Goal: Check status: Check status

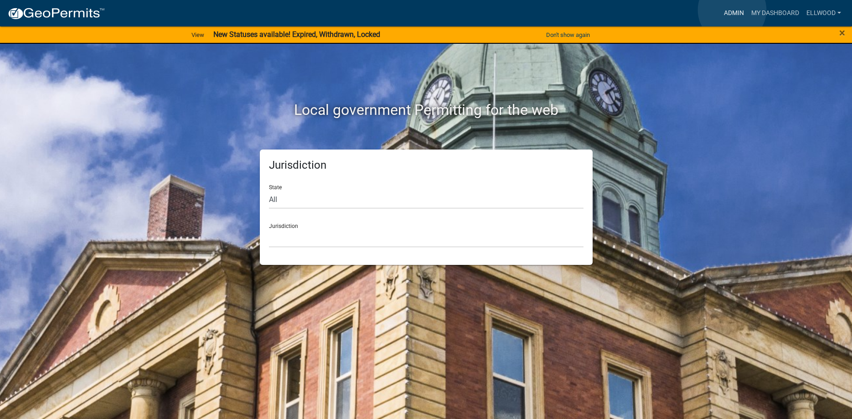
click at [732, 10] on link "Admin" at bounding box center [733, 13] width 27 height 17
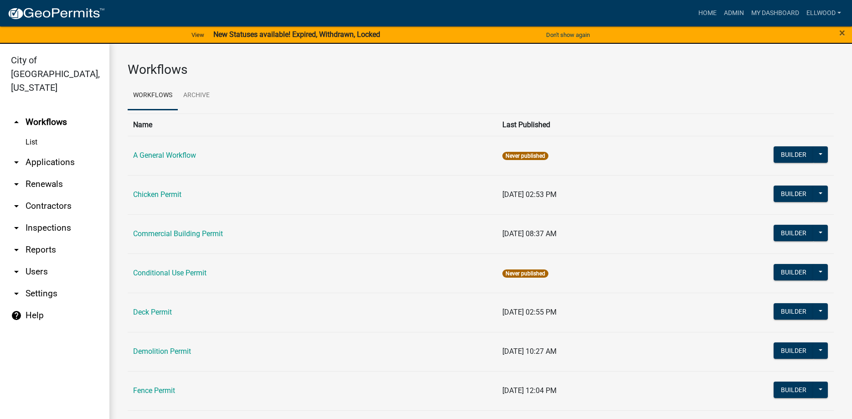
click at [40, 151] on link "arrow_drop_down Applications" at bounding box center [54, 162] width 109 height 22
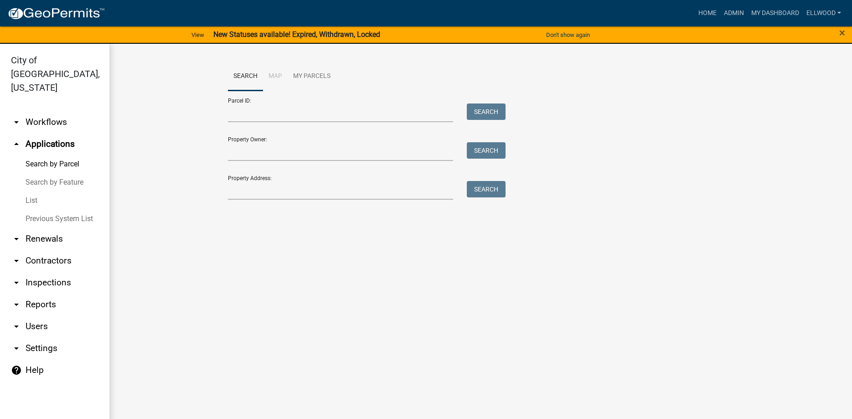
click at [26, 191] on link "List" at bounding box center [54, 200] width 109 height 18
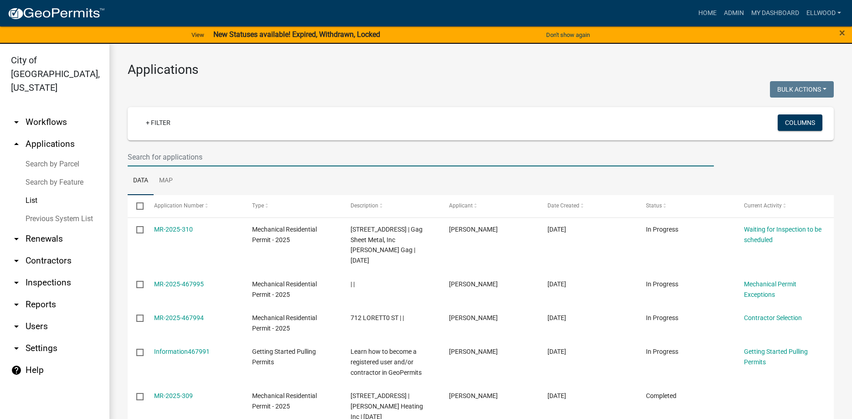
click at [198, 158] on input "text" at bounding box center [421, 157] width 586 height 19
type input "325"
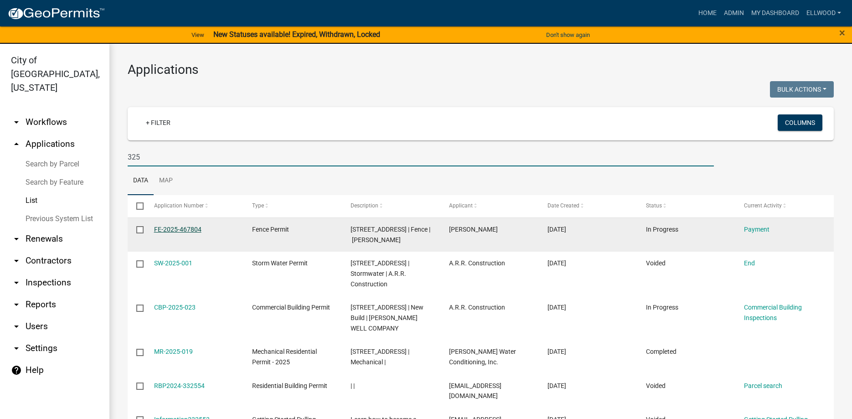
click at [169, 229] on link "FE-2025-467804" at bounding box center [177, 229] width 47 height 7
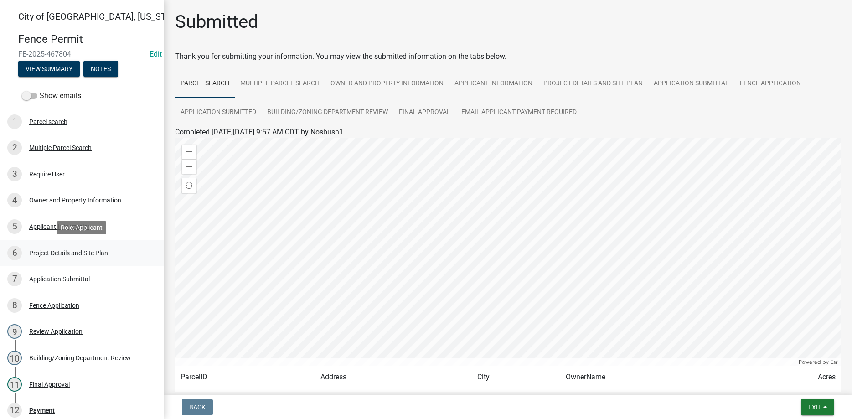
click at [60, 254] on div "Project Details and Site Plan" at bounding box center [68, 253] width 79 height 6
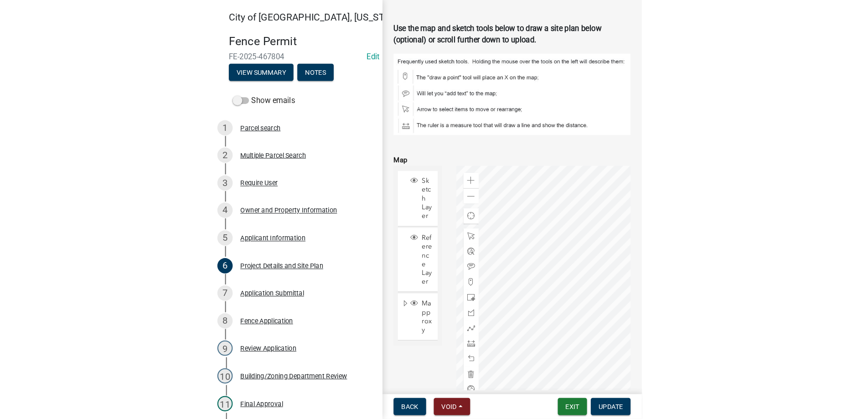
scroll to position [927, 0]
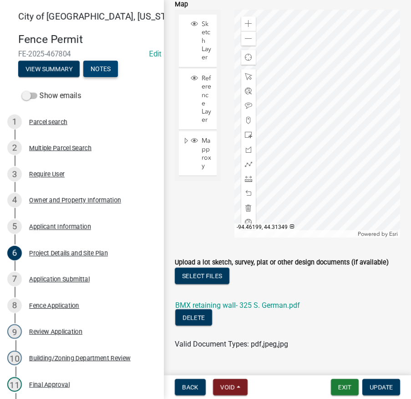
click at [96, 64] on button "Notes" at bounding box center [100, 69] width 35 height 16
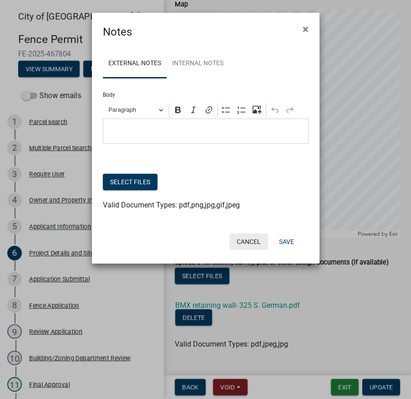
click at [253, 240] on button "Cancel" at bounding box center [249, 241] width 39 height 16
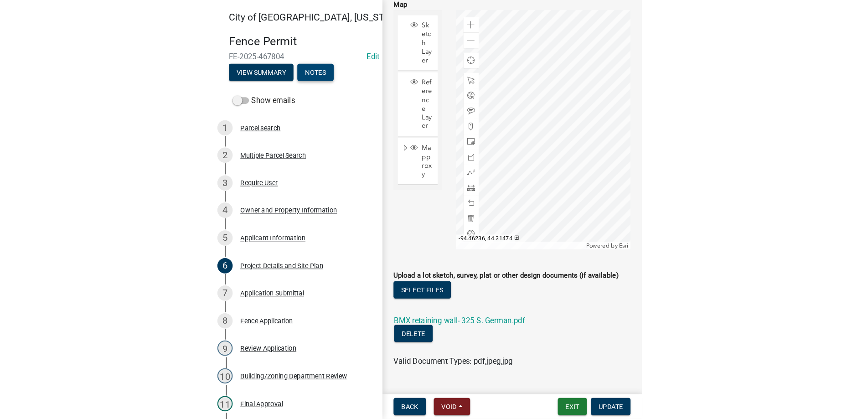
scroll to position [779, 0]
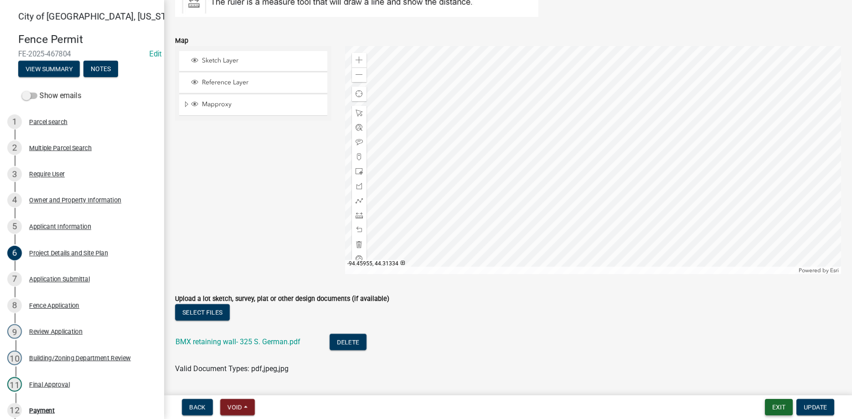
click at [774, 405] on button "Exit" at bounding box center [779, 407] width 28 height 16
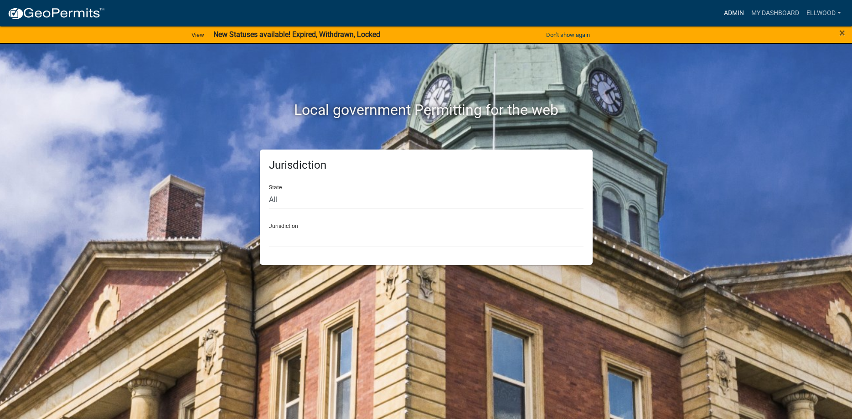
click at [734, 11] on link "Admin" at bounding box center [733, 13] width 27 height 17
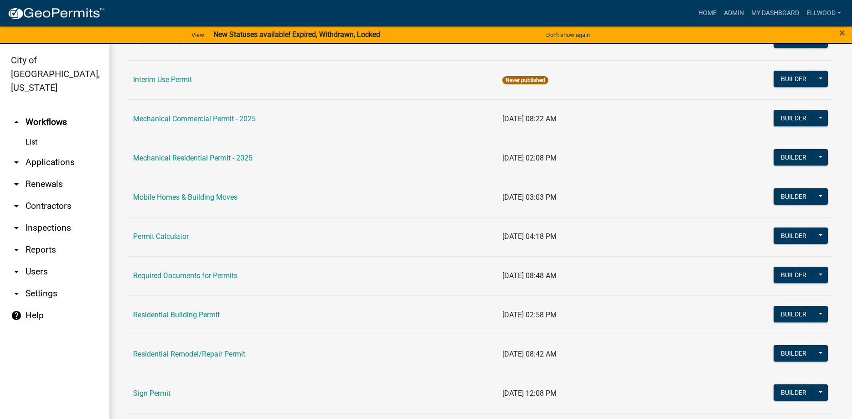
scroll to position [519, 0]
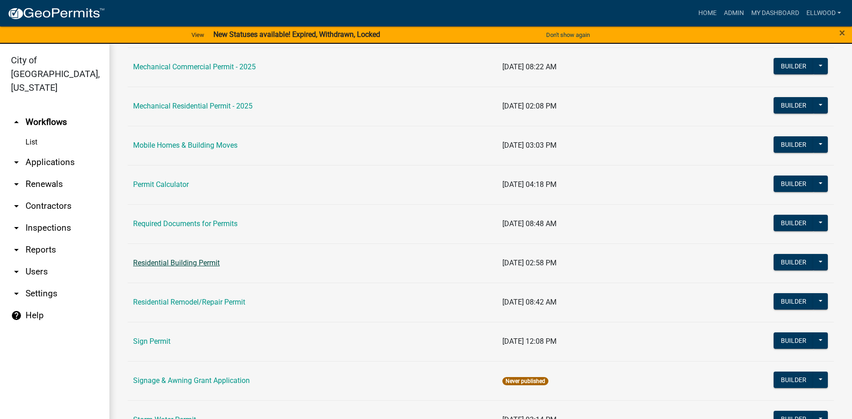
click at [192, 261] on link "Residential Building Permit" at bounding box center [176, 262] width 87 height 9
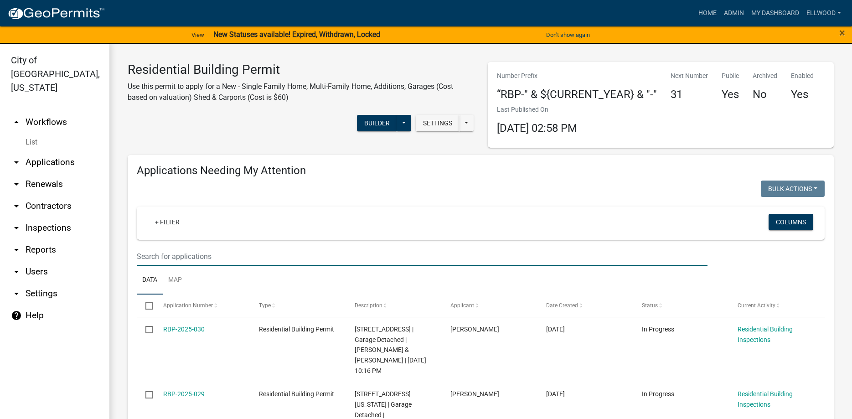
click at [174, 258] on input "text" at bounding box center [422, 256] width 570 height 19
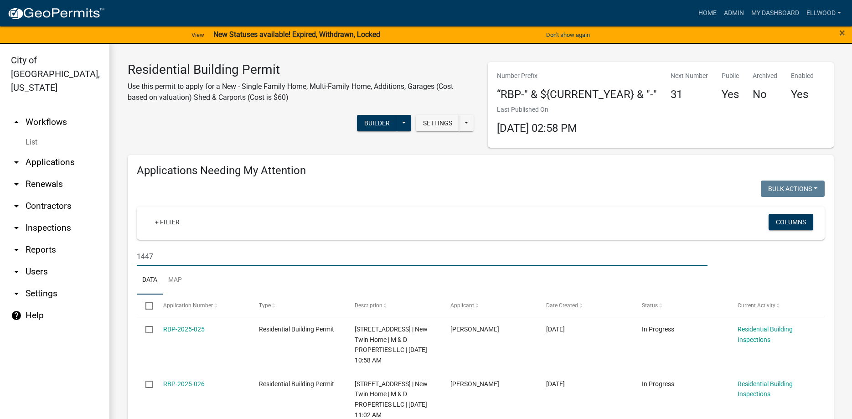
type input "1447"
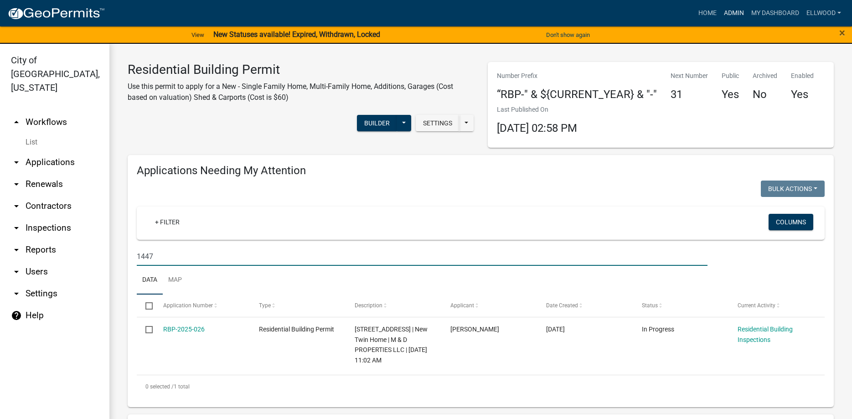
click at [729, 14] on link "Admin" at bounding box center [733, 13] width 27 height 17
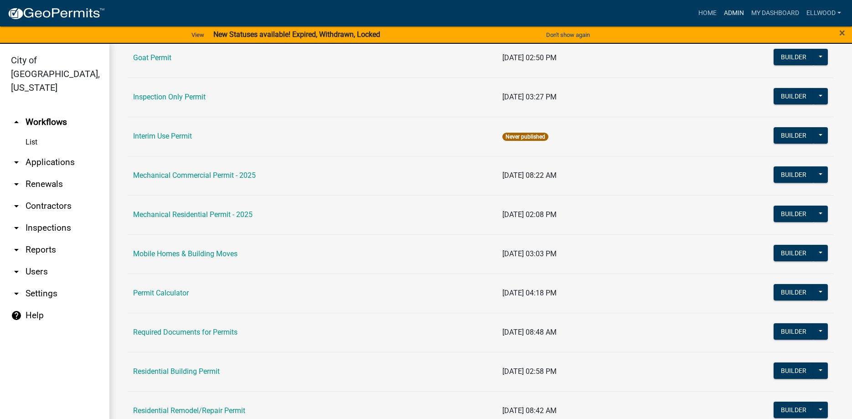
scroll to position [416, 0]
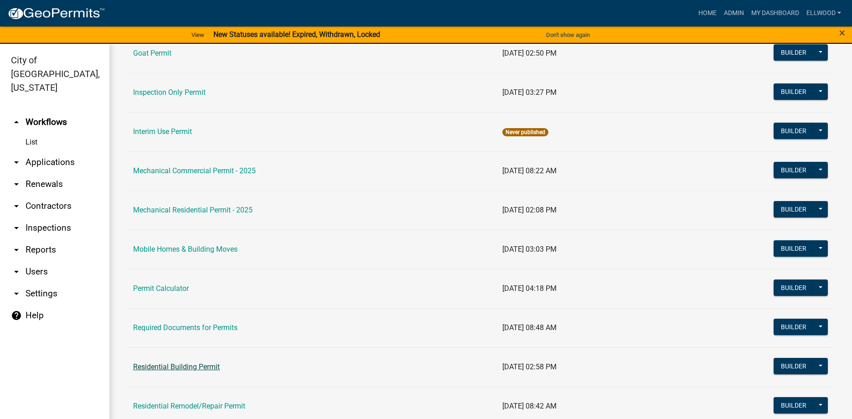
click at [198, 368] on link "Residential Building Permit" at bounding box center [176, 366] width 87 height 9
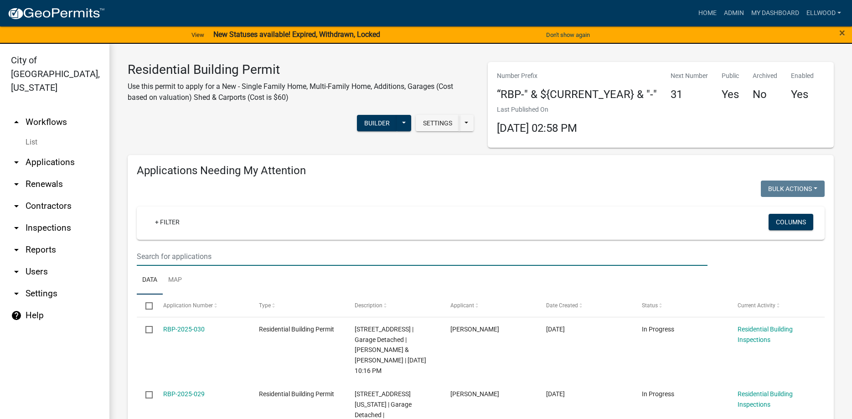
click at [159, 257] on input "text" at bounding box center [422, 256] width 570 height 19
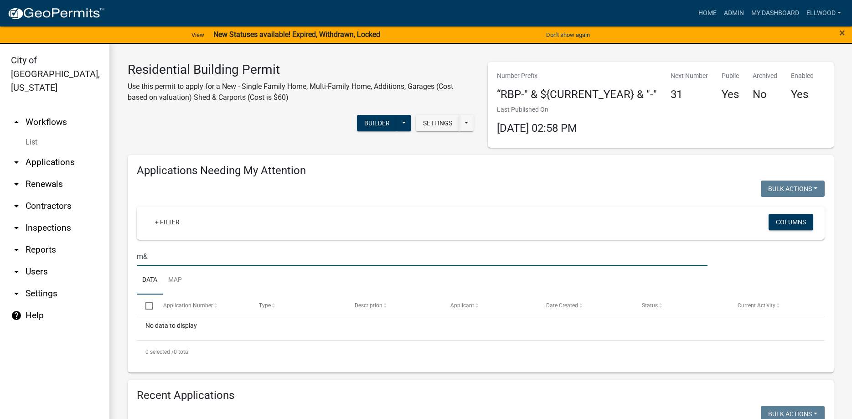
type input "m"
type input "M"
click at [172, 249] on input "1441" at bounding box center [422, 256] width 570 height 19
type input "1"
